Goal: Check status: Check status

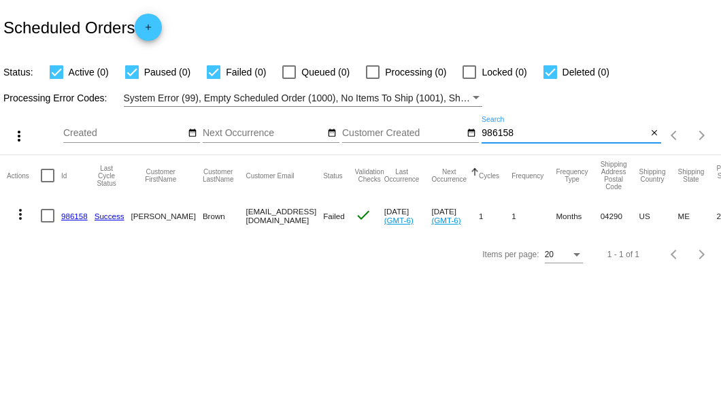
drag, startPoint x: 527, startPoint y: 131, endPoint x: 463, endPoint y: 131, distance: 64.0
click at [463, 131] on div "more_vert Sep Jan Feb Mar [DATE]" at bounding box center [360, 131] width 721 height 48
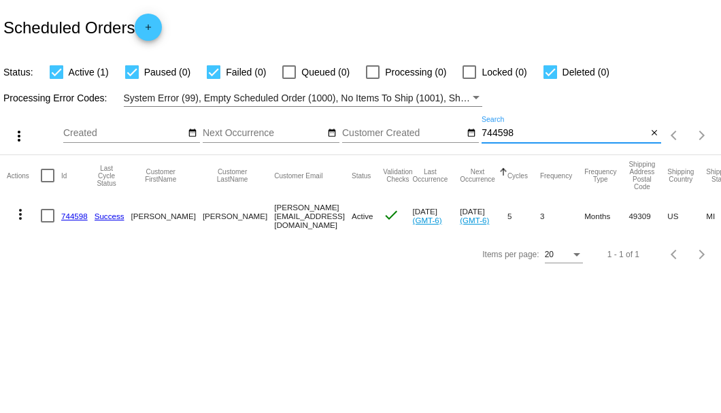
type input "744598"
click at [77, 218] on link "744598" at bounding box center [74, 216] width 27 height 9
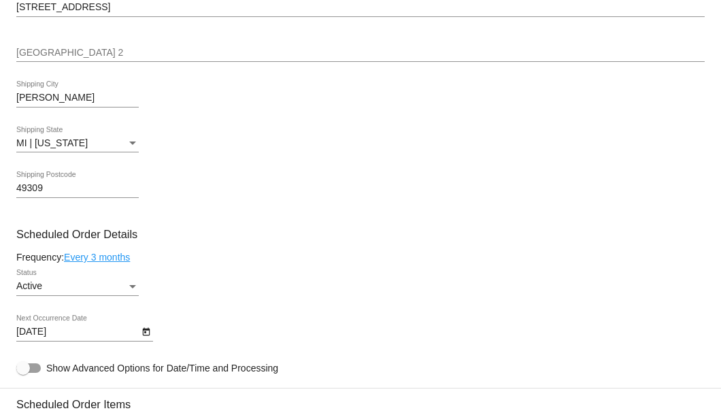
scroll to position [635, 0]
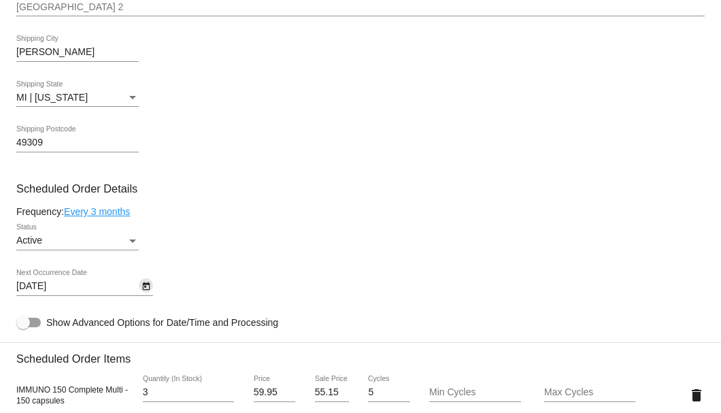
click at [146, 289] on icon "Open calendar" at bounding box center [147, 286] width 10 height 16
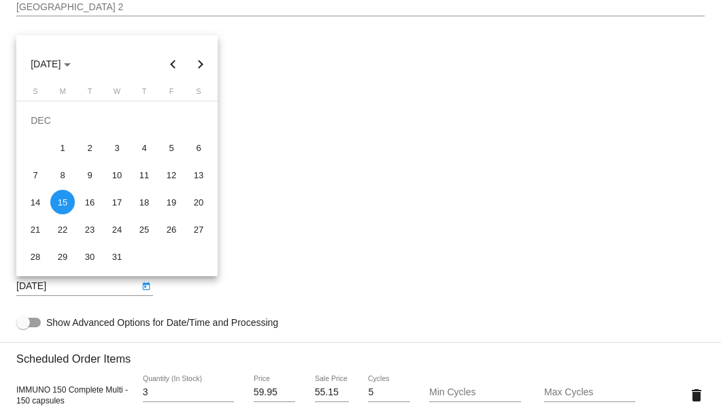
click at [62, 201] on div "15" at bounding box center [62, 202] width 25 height 25
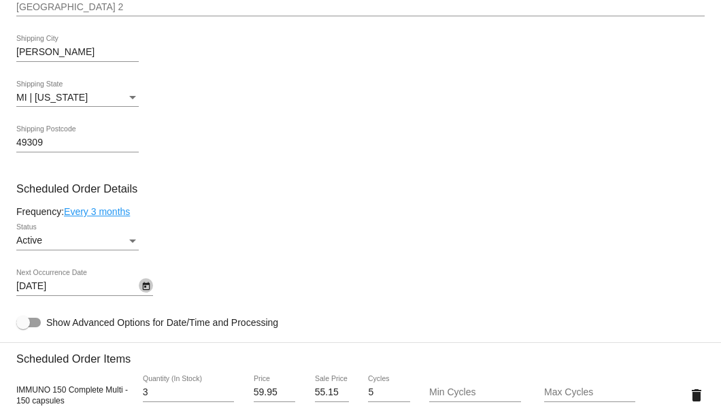
click at [144, 287] on icon "Open calendar" at bounding box center [145, 286] width 7 height 8
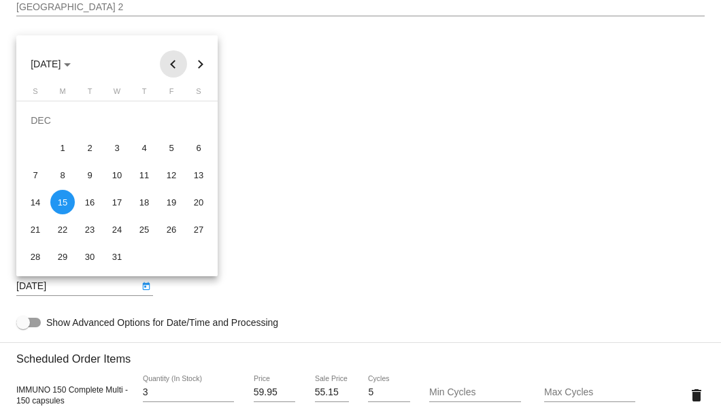
click at [176, 65] on button "Previous month" at bounding box center [173, 63] width 27 height 27
click at [61, 201] on div "15" at bounding box center [62, 202] width 25 height 25
type input "[DATE]"
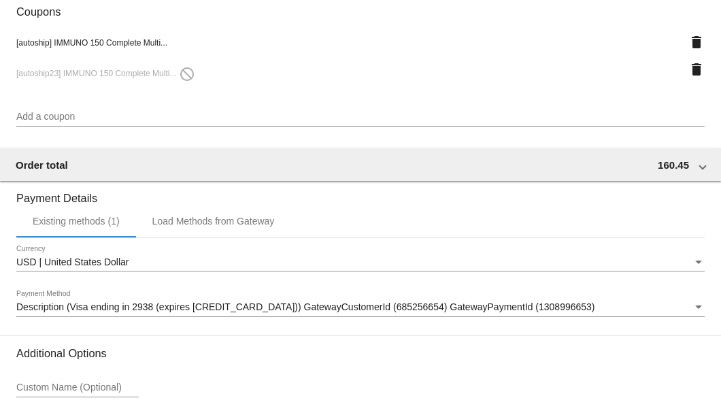
scroll to position [1341, 0]
